Goal: Task Accomplishment & Management: Complete application form

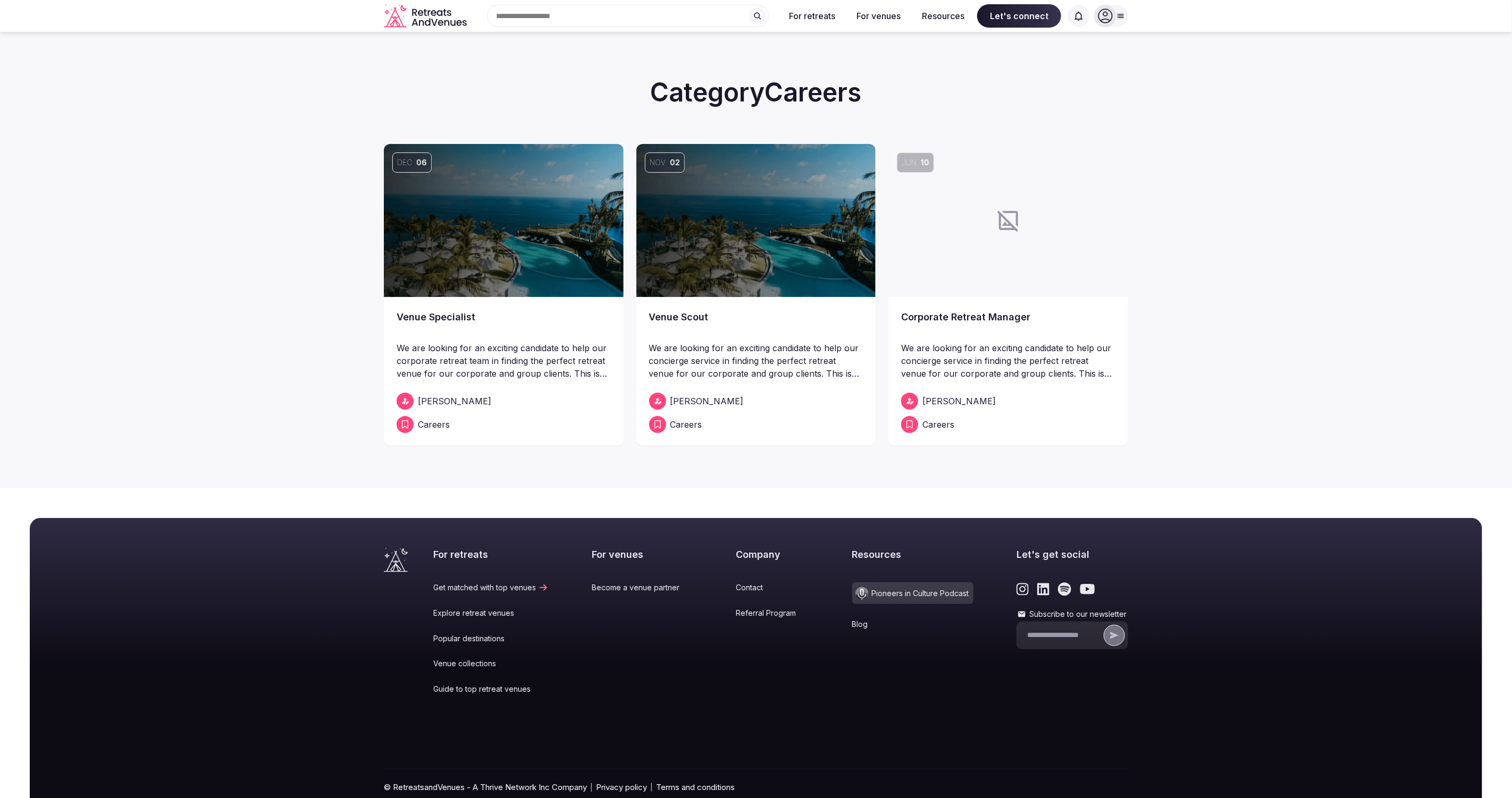
click at [447, 315] on link "Venue Specialist" at bounding box center [504, 325] width 214 height 30
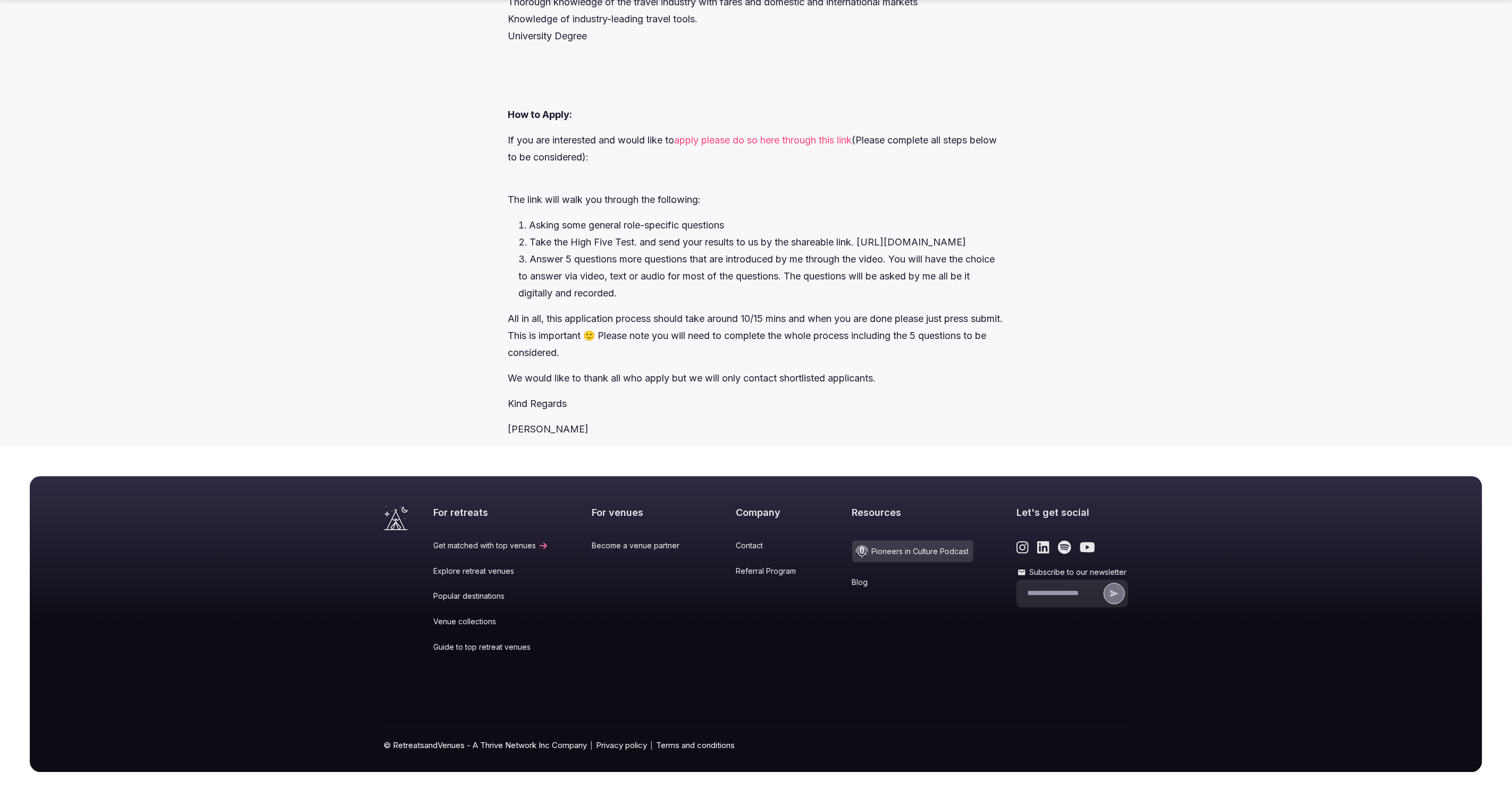
scroll to position [2110, 0]
drag, startPoint x: 960, startPoint y: 240, endPoint x: 900, endPoint y: 241, distance: 60.0
click at [900, 241] on li "Take the High Five Test. and send your results to us by the shareable link. htt…" at bounding box center [761, 241] width 485 height 17
drag, startPoint x: 973, startPoint y: 243, endPoint x: 954, endPoint y: 245, distance: 19.1
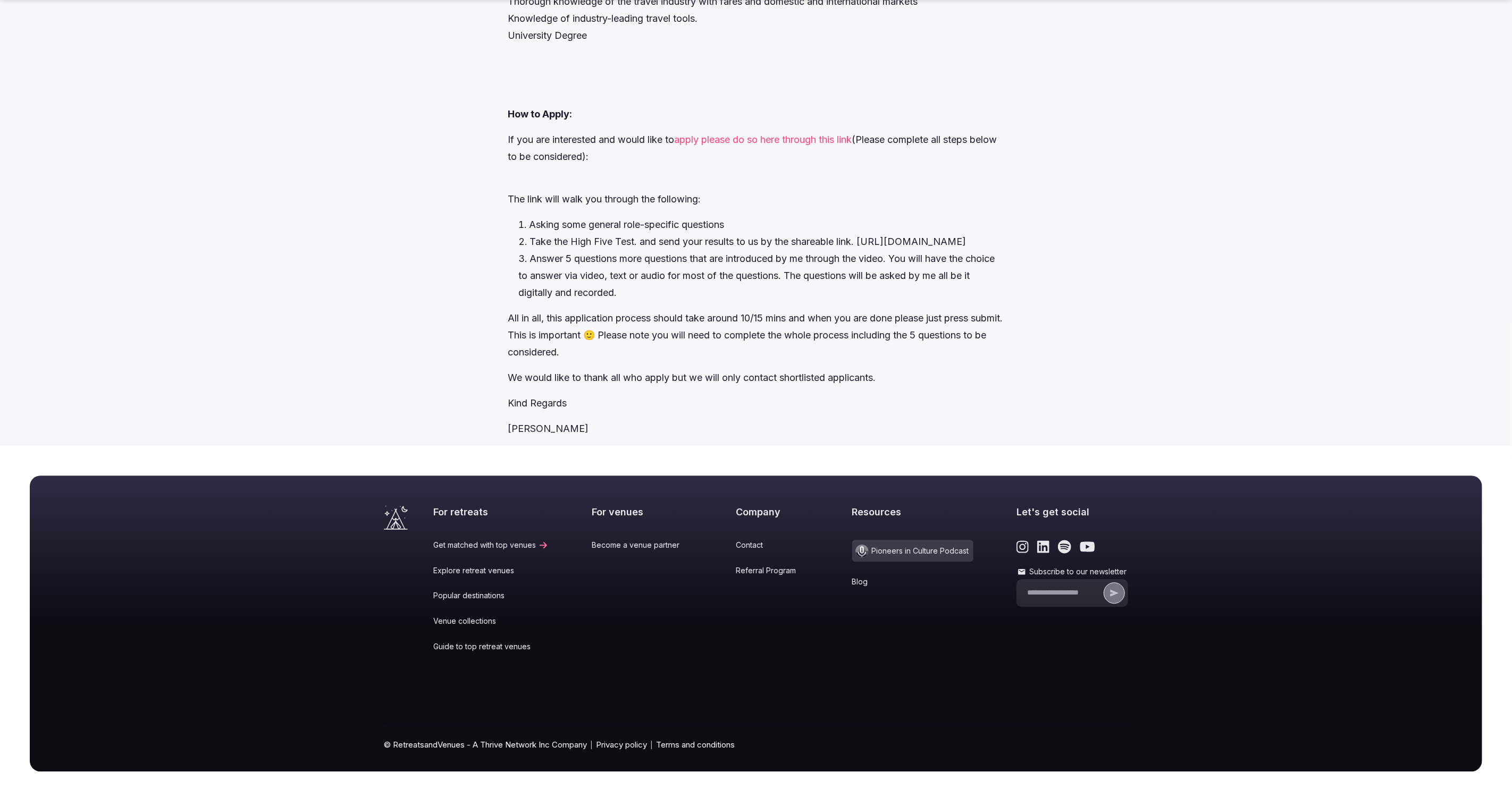
click at [954, 245] on li "Take the High Five Test. and send your results to us by the shareable link. htt…" at bounding box center [761, 241] width 485 height 17
click at [813, 145] on p "If you are interested and would like to apply please do so here through this li…" at bounding box center [756, 157] width 496 height 51
click at [812, 140] on link "apply please do so here through this link" at bounding box center [762, 139] width 178 height 11
